Goal: Task Accomplishment & Management: Complete application form

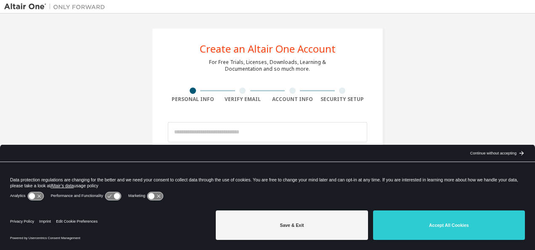
click at [501, 155] on div "Continue without accepting" at bounding box center [493, 153] width 46 height 7
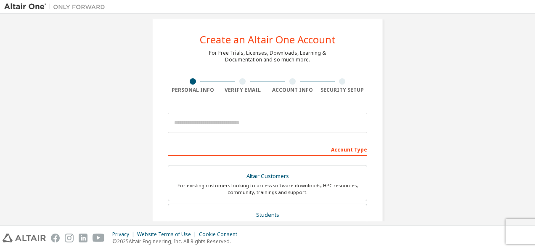
scroll to position [12, 0]
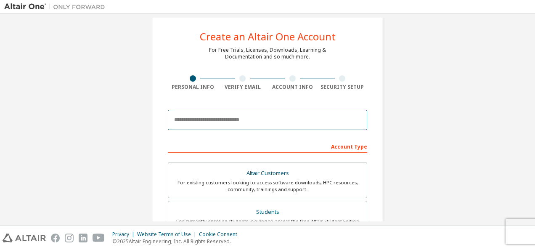
click at [300, 126] on input "email" at bounding box center [267, 120] width 199 height 20
type input "**********"
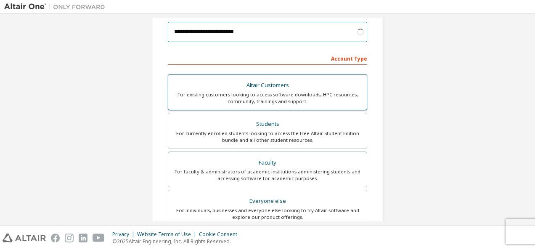
scroll to position [101, 0]
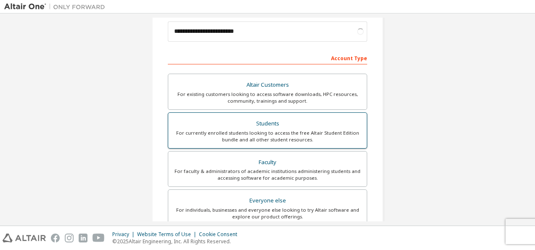
click at [274, 136] on div "For currently enrolled students looking to access the free Altair Student Editi…" at bounding box center [267, 136] width 188 height 13
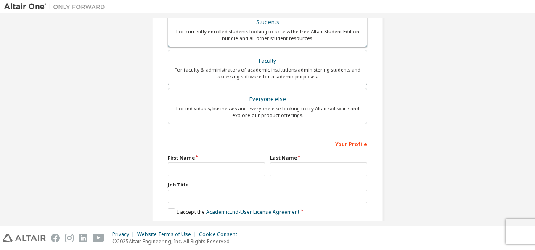
scroll to position [220, 0]
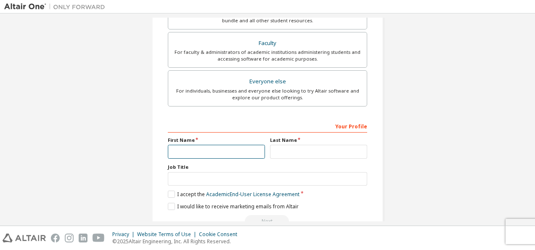
click at [223, 156] on input "text" at bounding box center [216, 152] width 97 height 14
click at [246, 159] on div "Your Profile First Name Last Name Job Title Please provide State/Province to he…" at bounding box center [267, 173] width 199 height 109
click at [235, 148] on input "text" at bounding box center [216, 152] width 97 height 14
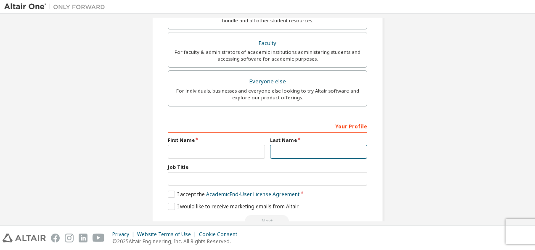
click at [293, 147] on input "text" at bounding box center [318, 152] width 97 height 14
type input "*****"
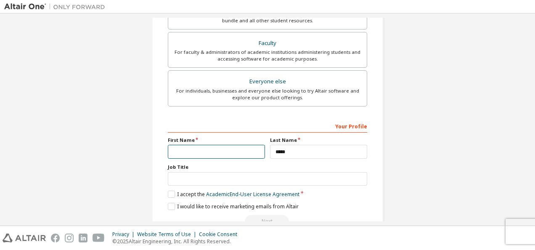
type input "*********"
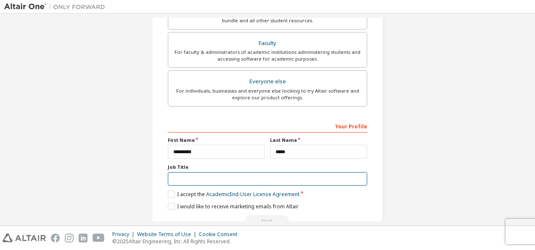
click at [222, 179] on input "text" at bounding box center [267, 179] width 199 height 14
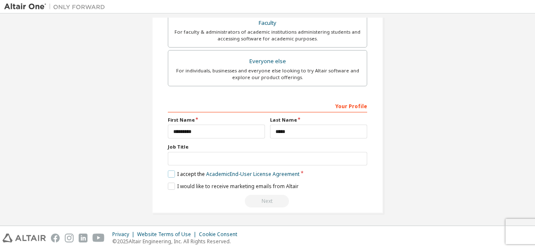
click at [174, 172] on label "I accept the Academic End-User License Agreement" at bounding box center [234, 173] width 132 height 7
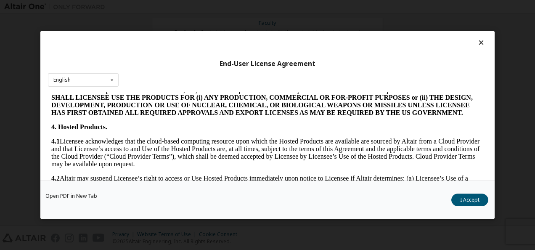
scroll to position [926, 0]
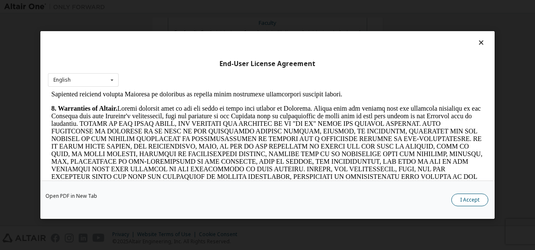
click at [484, 199] on button "I Accept" at bounding box center [469, 199] width 37 height 13
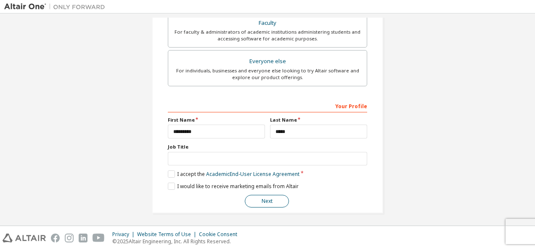
click at [267, 201] on button "Next" at bounding box center [267, 201] width 44 height 13
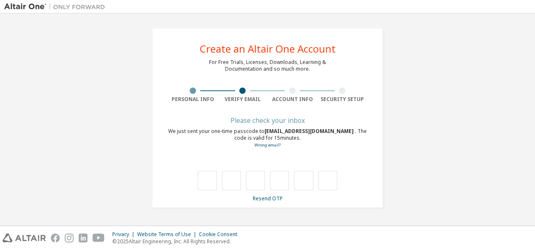
type input "*"
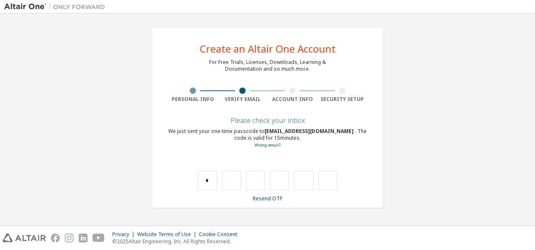
type input "*"
